Goal: Task Accomplishment & Management: Manage account settings

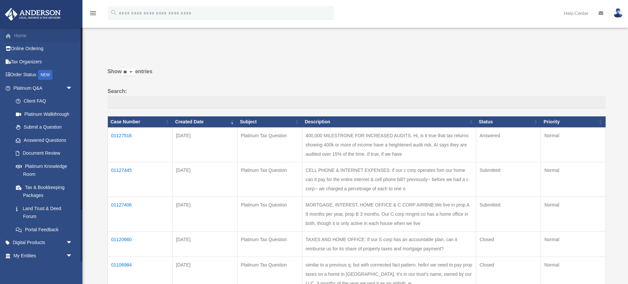
click at [13, 34] on span at bounding box center [11, 36] width 5 height 5
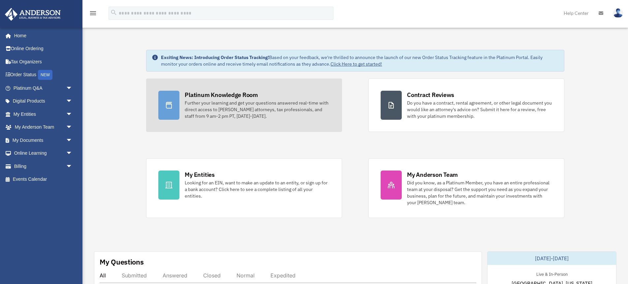
click at [213, 99] on div "Platinum Knowledge Room Further your learning and get your questions answered r…" at bounding box center [257, 105] width 145 height 29
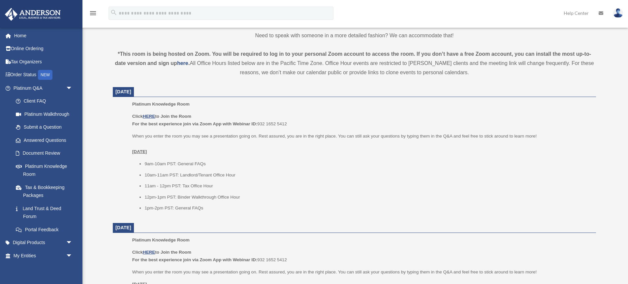
scroll to position [206, 0]
click at [146, 113] on u "HERE" at bounding box center [149, 115] width 12 height 5
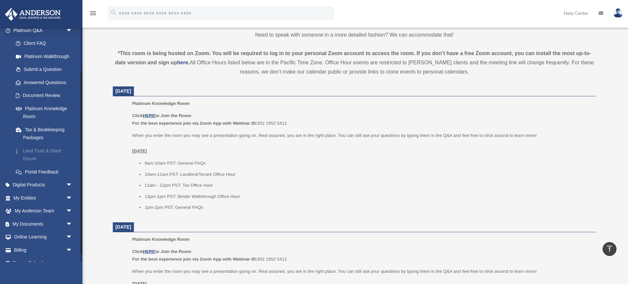
scroll to position [67, 0]
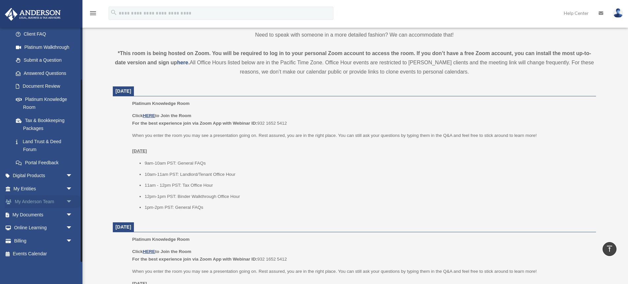
click at [69, 200] on span "arrow_drop_down" at bounding box center [72, 202] width 13 height 14
click at [69, 188] on span "arrow_drop_down" at bounding box center [72, 189] width 13 height 14
click at [31, 199] on link "Overview" at bounding box center [45, 201] width 73 height 13
click at [35, 202] on link "Overview" at bounding box center [45, 201] width 73 height 13
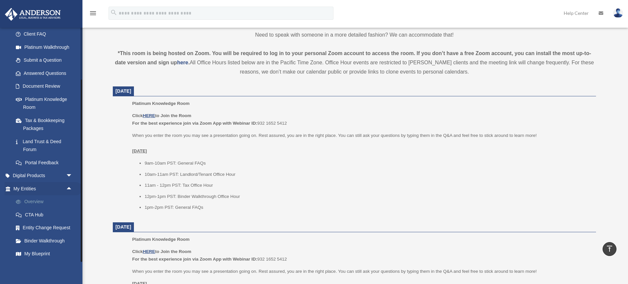
click at [35, 202] on link "Overview" at bounding box center [45, 201] width 73 height 13
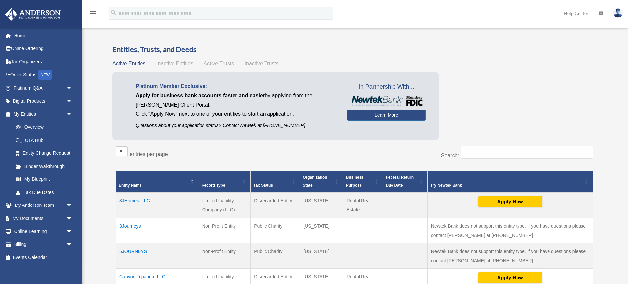
click at [130, 226] on td "3Journeys" at bounding box center [157, 230] width 83 height 25
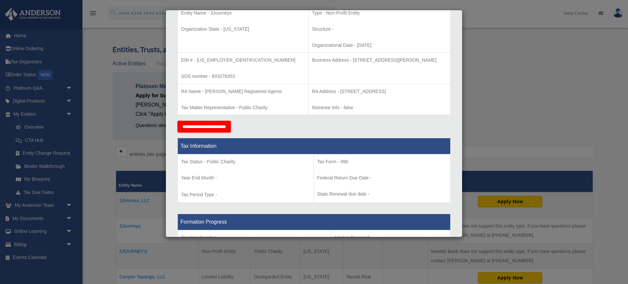
scroll to position [153, 0]
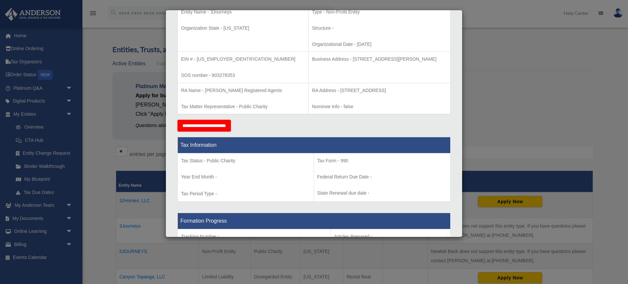
click at [526, 16] on div "Details × Articles Sent Organizational Date" at bounding box center [314, 142] width 628 height 284
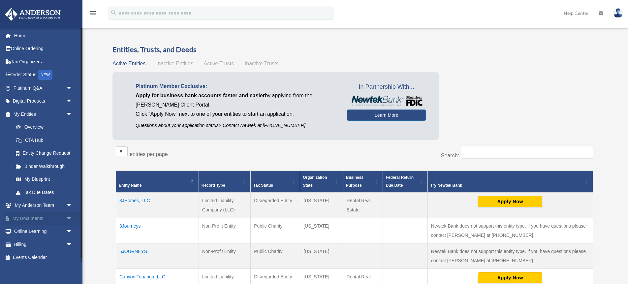
click at [71, 217] on span "arrow_drop_down" at bounding box center [72, 219] width 13 height 14
click at [19, 231] on span at bounding box center [21, 231] width 4 height 5
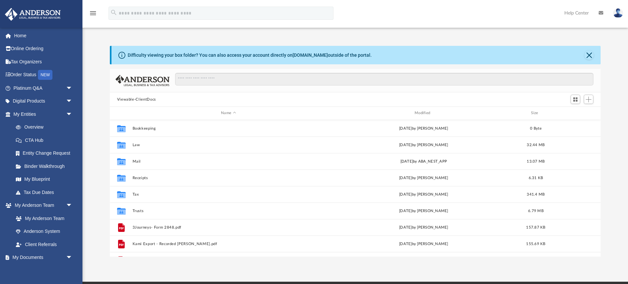
scroll to position [150, 491]
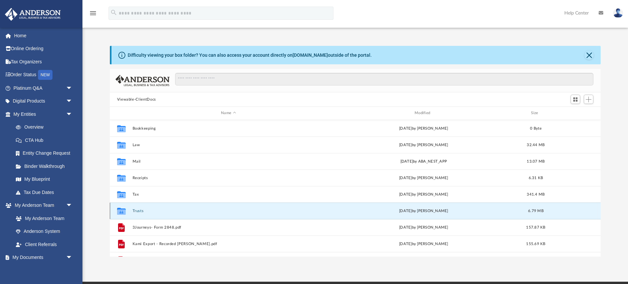
click at [137, 209] on button "Trusts" at bounding box center [228, 211] width 192 height 4
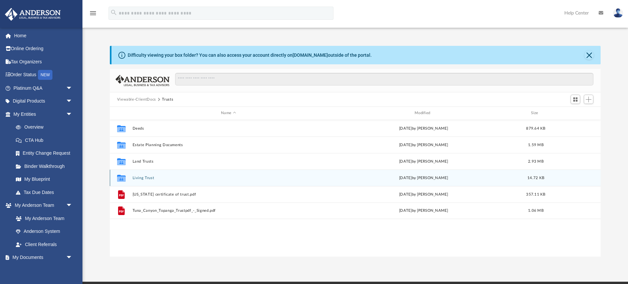
click at [142, 176] on button "Living Trust" at bounding box center [228, 178] width 192 height 4
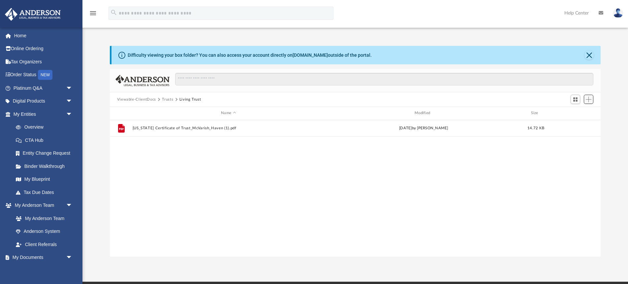
click at [590, 100] on span "Add" at bounding box center [589, 100] width 6 height 6
click at [576, 110] on li "Upload" at bounding box center [579, 112] width 21 height 7
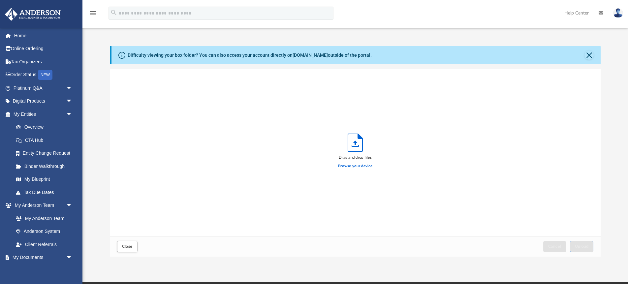
scroll to position [167, 491]
click at [362, 167] on label "Browse your device" at bounding box center [355, 166] width 34 height 6
click at [0, 0] on input "Browse your device" at bounding box center [0, 0] width 0 height 0
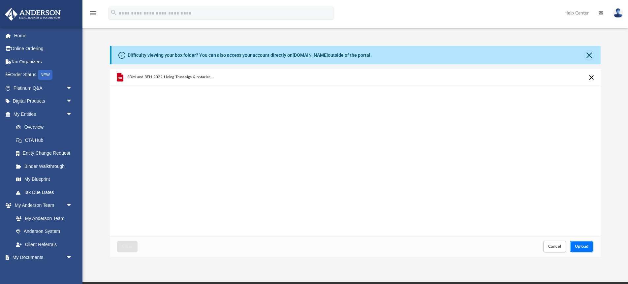
click at [582, 245] on span "Upload" at bounding box center [582, 246] width 14 height 4
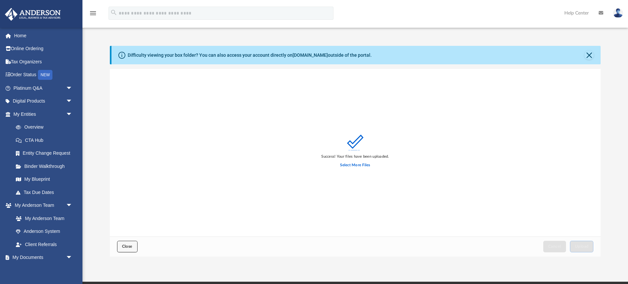
click at [128, 248] on span "Close" at bounding box center [127, 246] width 11 height 4
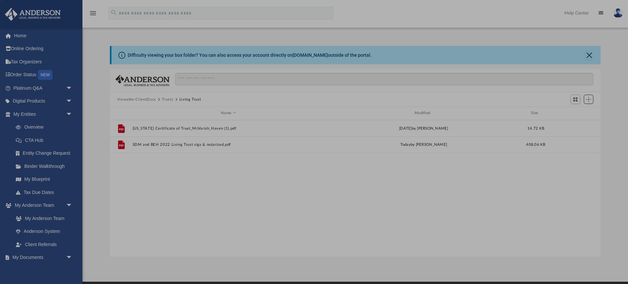
click at [113, 93] on div "0 X 0" at bounding box center [314, 199] width 628 height 399
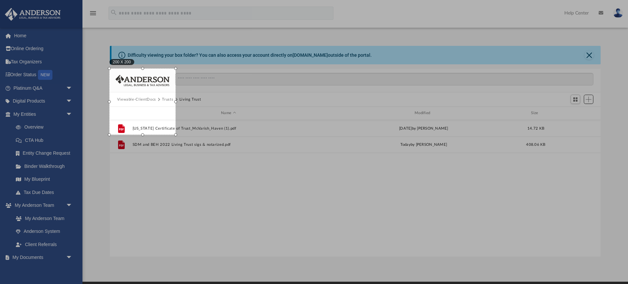
drag, startPoint x: 133, startPoint y: 108, endPoint x: 163, endPoint y: 118, distance: 31.3
click at [163, 118] on div "200 X 200" at bounding box center [143, 102] width 66 height 66
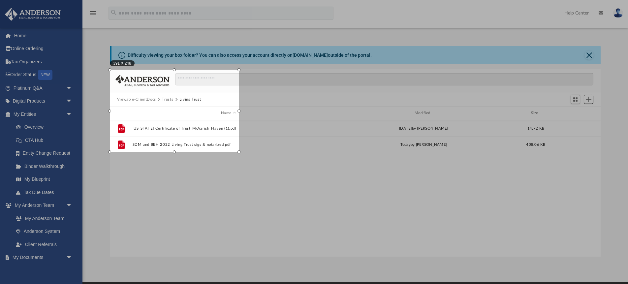
drag, startPoint x: 175, startPoint y: 135, endPoint x: 238, endPoint y: 151, distance: 65.0
click at [238, 151] on div at bounding box center [238, 151] width 3 height 3
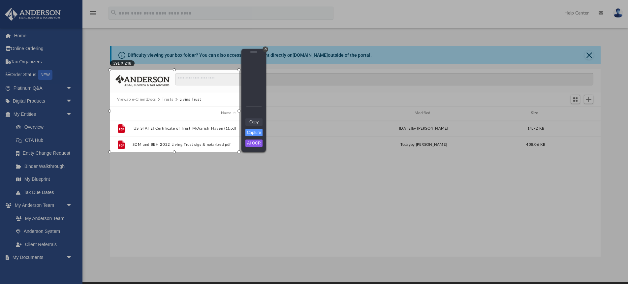
click at [256, 122] on link "Copy" at bounding box center [253, 121] width 17 height 7
